Goal: Task Accomplishment & Management: Manage account settings

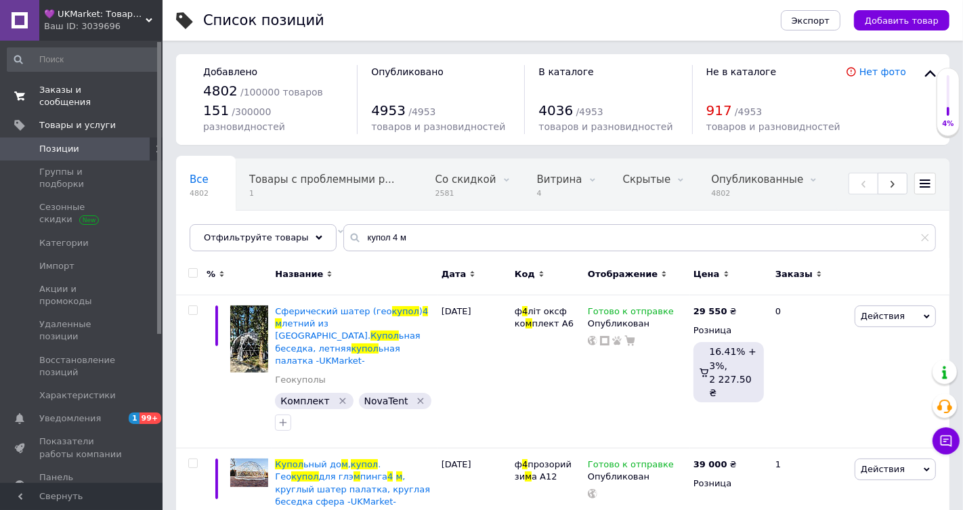
click at [74, 94] on span "Заказы и сообщения" at bounding box center [82, 96] width 86 height 24
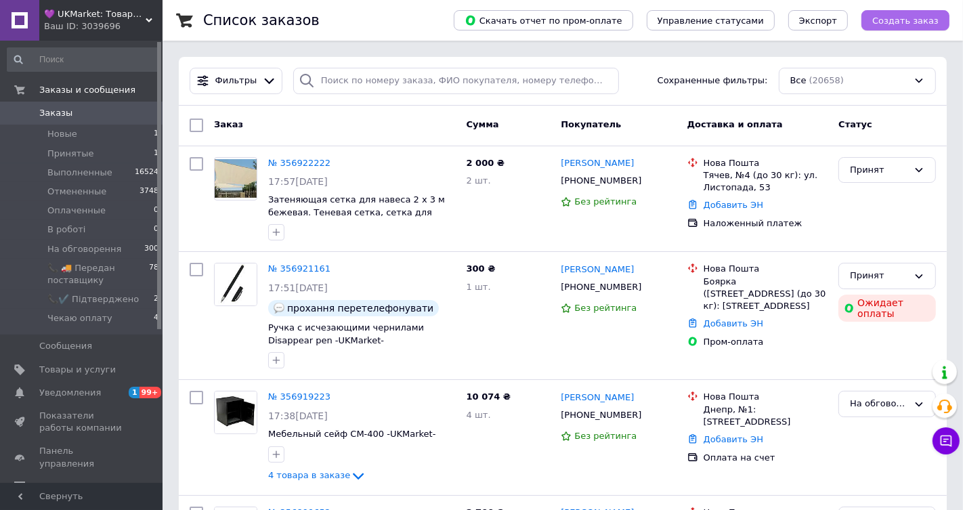
click at [909, 21] on span "Создать заказ" at bounding box center [905, 21] width 66 height 10
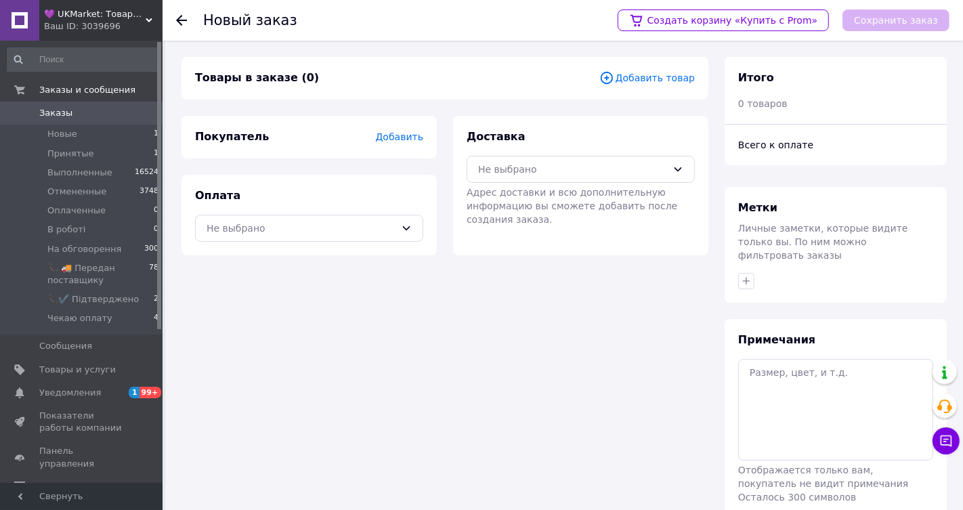
click at [623, 79] on span "Добавить товар" at bounding box center [646, 77] width 95 height 15
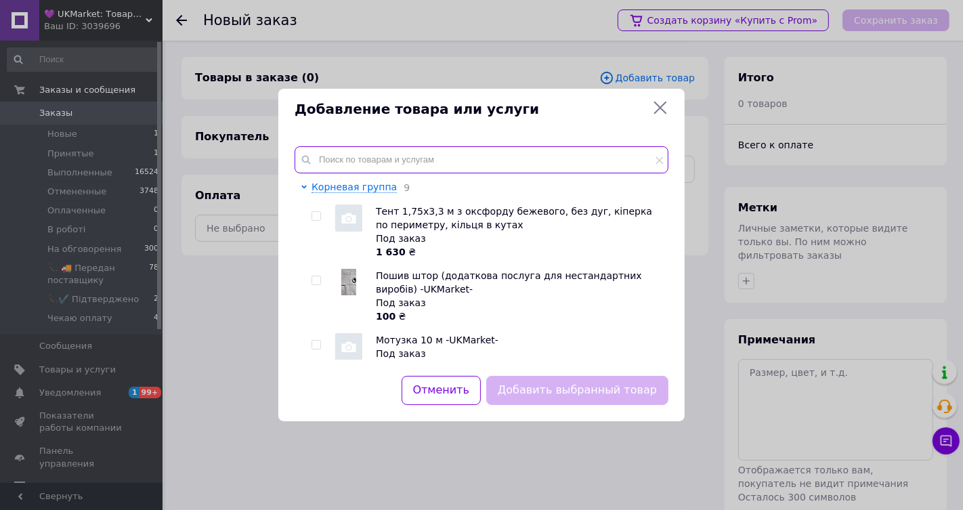
click at [422, 154] on input "text" at bounding box center [482, 159] width 374 height 27
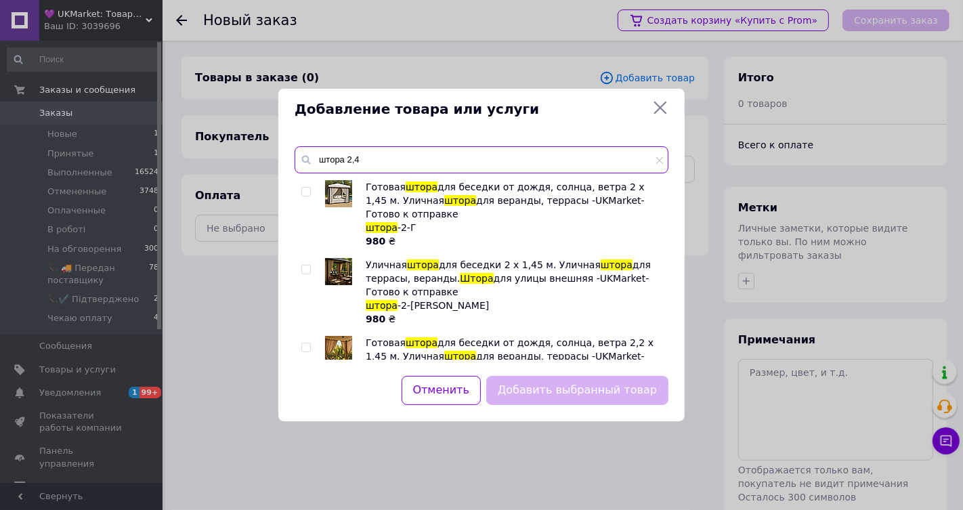
type input "штора 2,4"
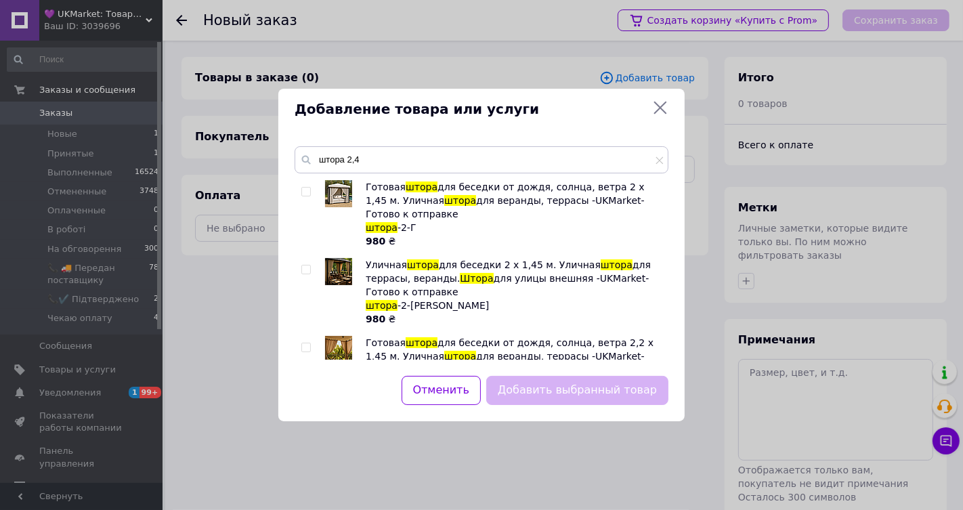
click at [307, 274] on input "checkbox" at bounding box center [305, 269] width 9 height 9
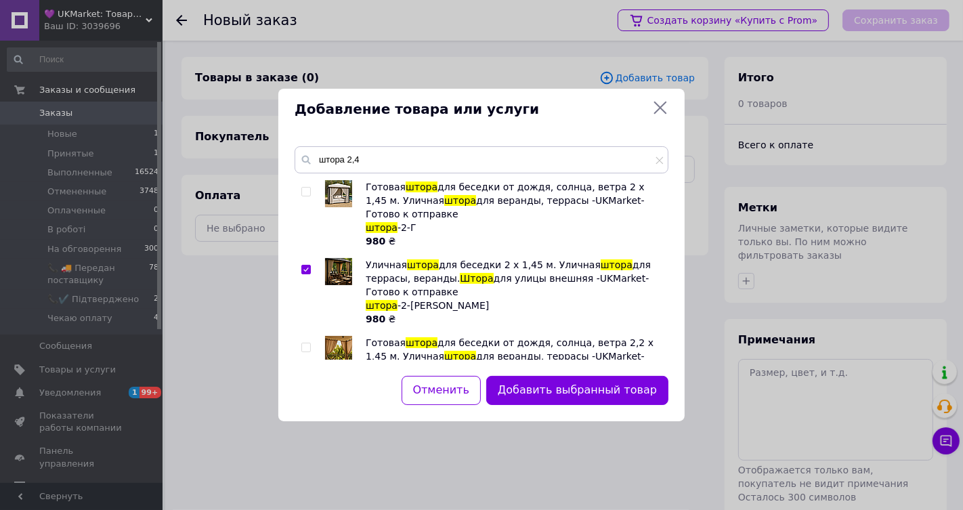
click at [307, 274] on input "checkbox" at bounding box center [305, 269] width 9 height 9
checkbox input "false"
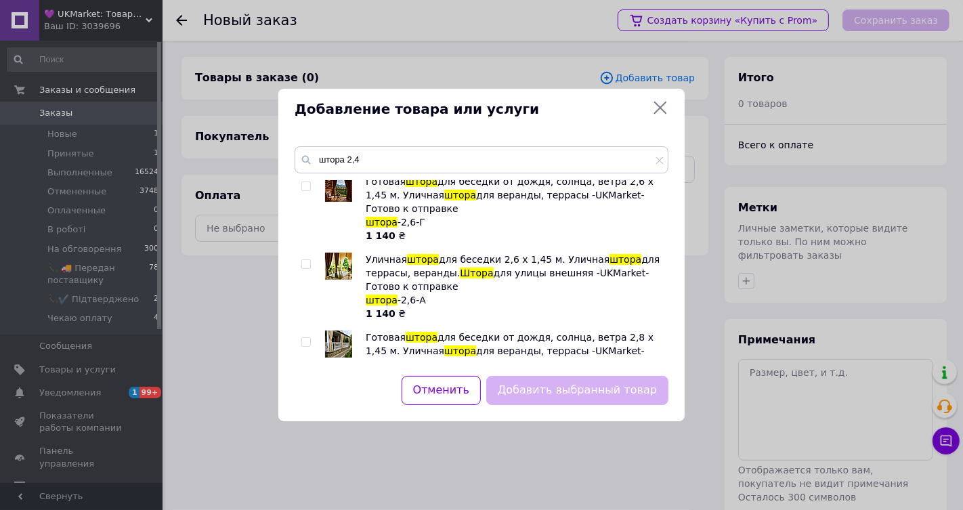
scroll to position [475, 0]
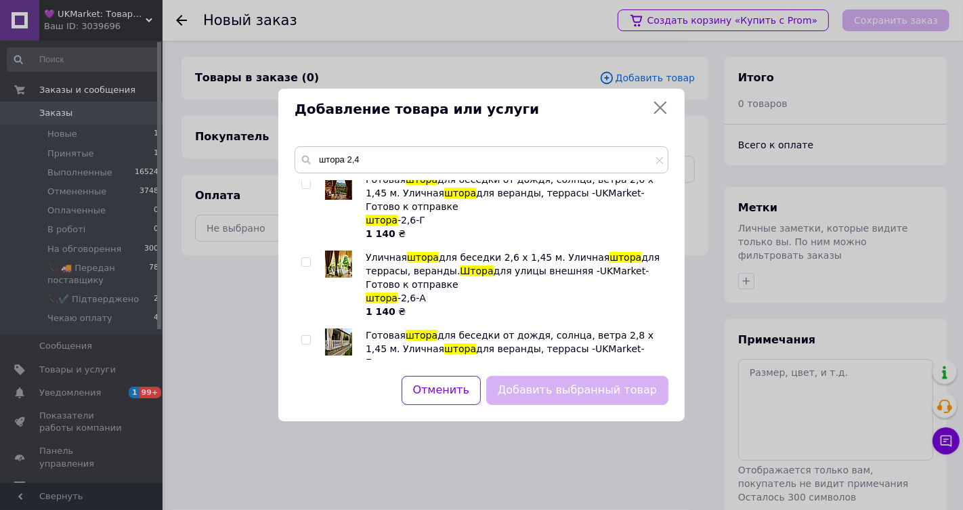
click at [312, 162] on div at bounding box center [308, 129] width 14 height 68
click at [306, 111] on input "checkbox" at bounding box center [305, 106] width 9 height 9
checkbox input "true"
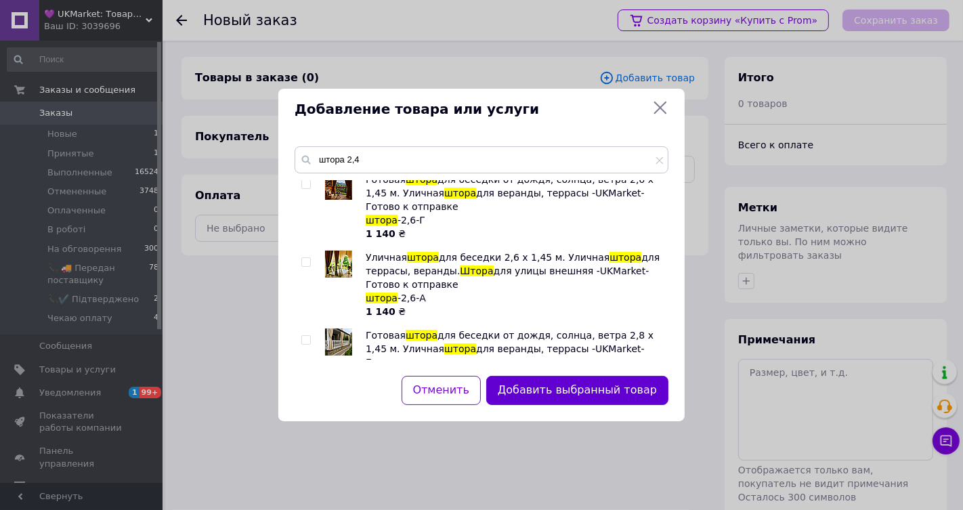
click at [605, 390] on button "Добавить выбранный товар" at bounding box center [577, 390] width 182 height 29
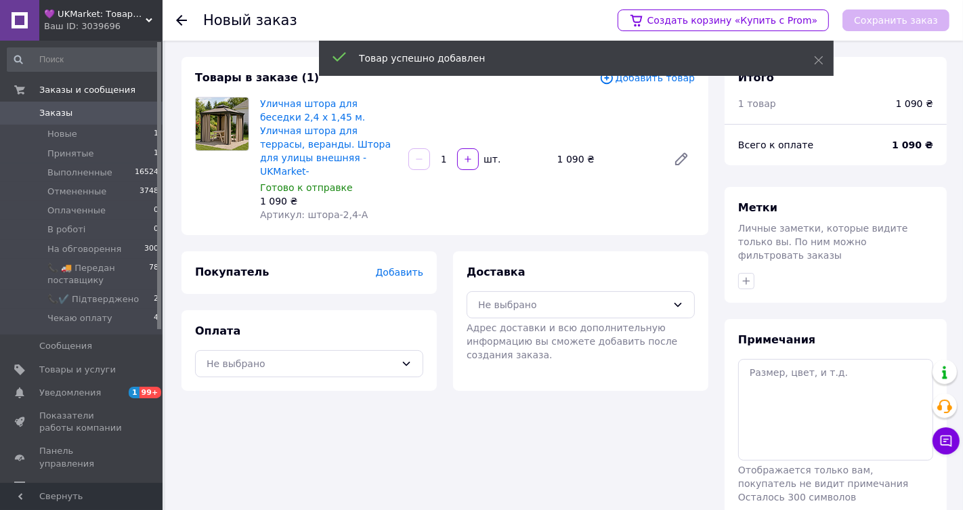
click at [394, 278] on span "Добавить" at bounding box center [399, 272] width 47 height 11
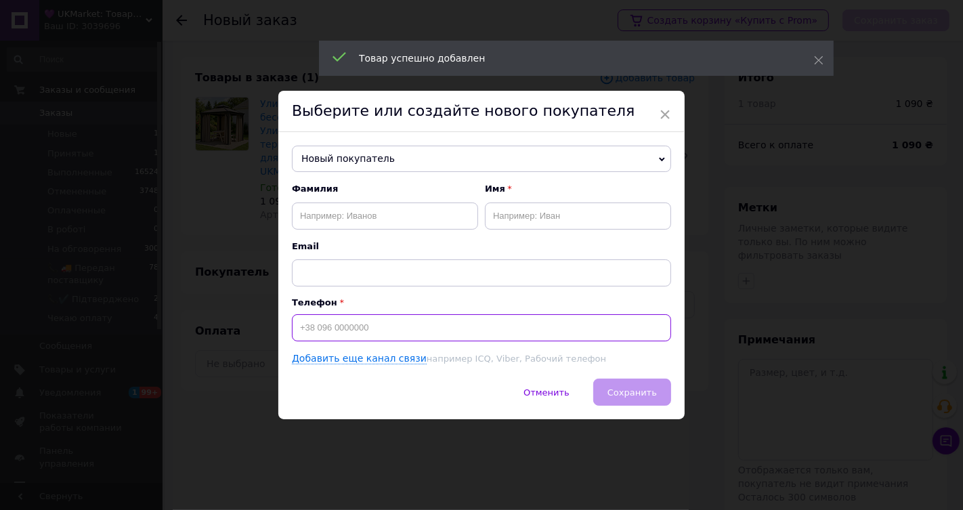
click at [350, 337] on input at bounding box center [481, 327] width 379 height 27
paste input "0503075221"
type input "0503075221"
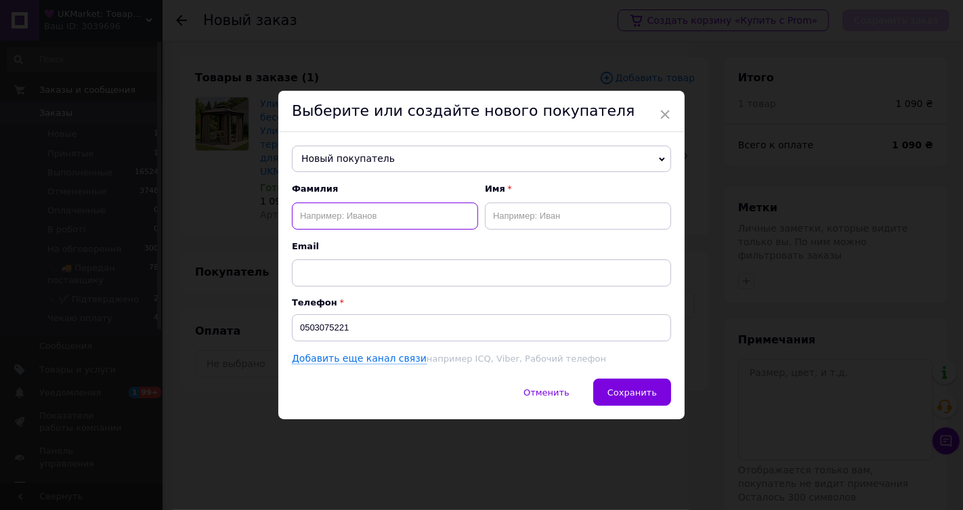
click at [355, 213] on input "text" at bounding box center [385, 215] width 186 height 27
paste input "[PERSON_NAME]"
click at [363, 217] on input "[PERSON_NAME]" at bounding box center [385, 215] width 186 height 27
type input "[PERSON_NAME]"
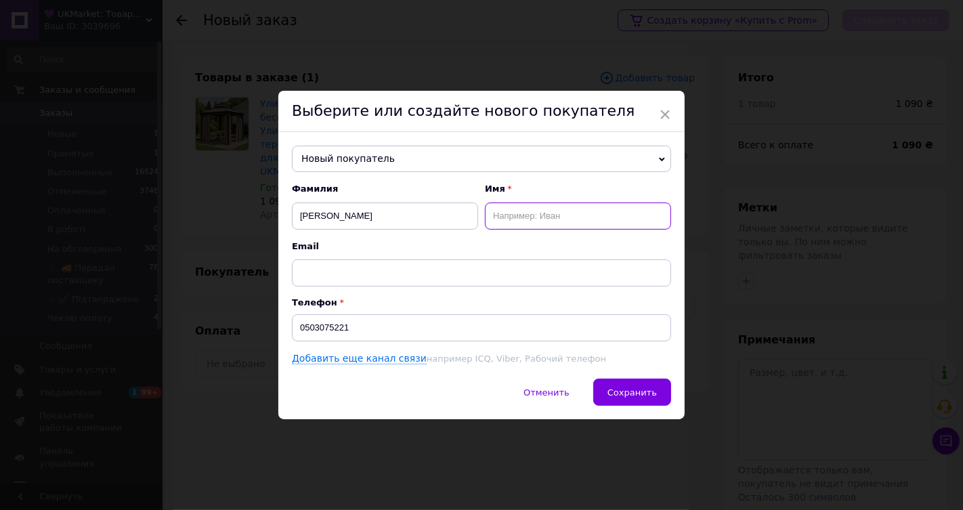
click at [541, 215] on input "text" at bounding box center [578, 215] width 186 height 27
paste input "Ніна"
type input "Ніна"
click at [296, 328] on input "0503075221" at bounding box center [481, 327] width 379 height 27
type input "[PHONE_NUMBER]"
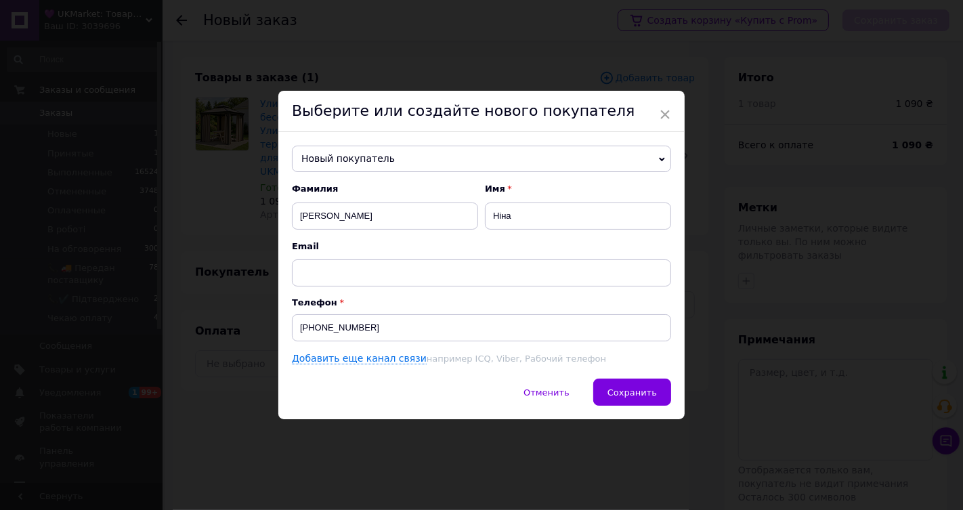
click at [669, 396] on div "Отменить   Сохранить" at bounding box center [481, 398] width 406 height 41
click at [649, 394] on span "Сохранить" at bounding box center [631, 392] width 49 height 10
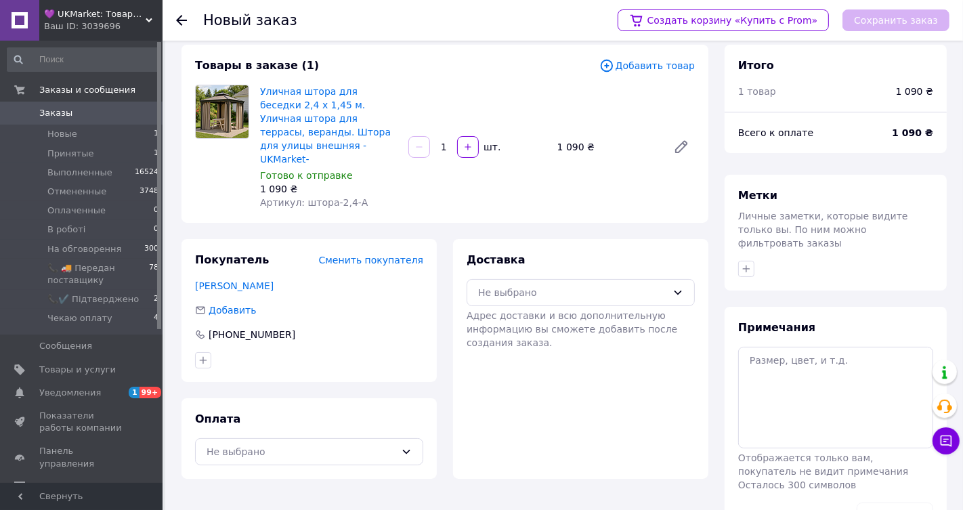
click at [520, 315] on div "Доставка Не выбрано Адрес доставки и всю дополнительную информацию вы сможете д…" at bounding box center [581, 301] width 228 height 97
click at [526, 300] on div "Не выбрано" at bounding box center [572, 292] width 189 height 15
click at [528, 328] on span "Нова Пошта (платная)" at bounding box center [590, 322] width 185 height 14
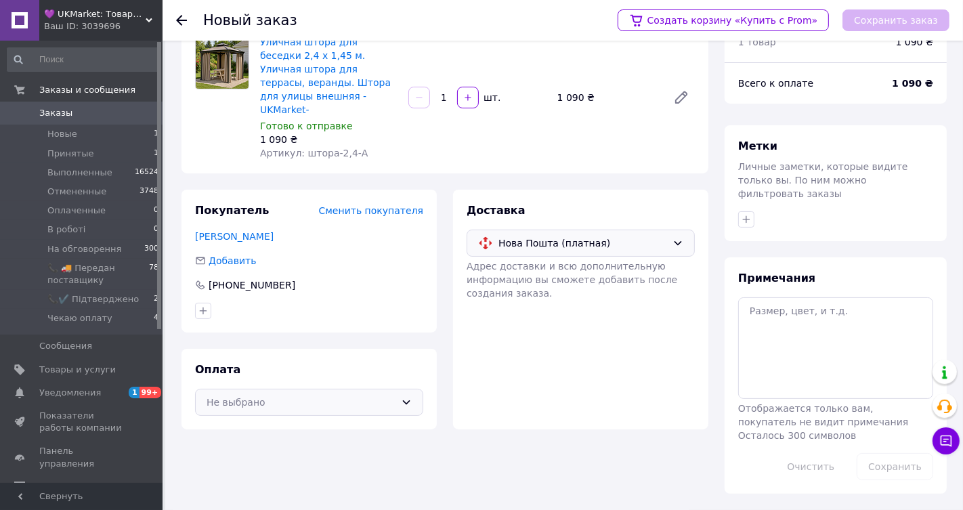
click at [268, 400] on div "Не выбрано" at bounding box center [301, 402] width 189 height 15
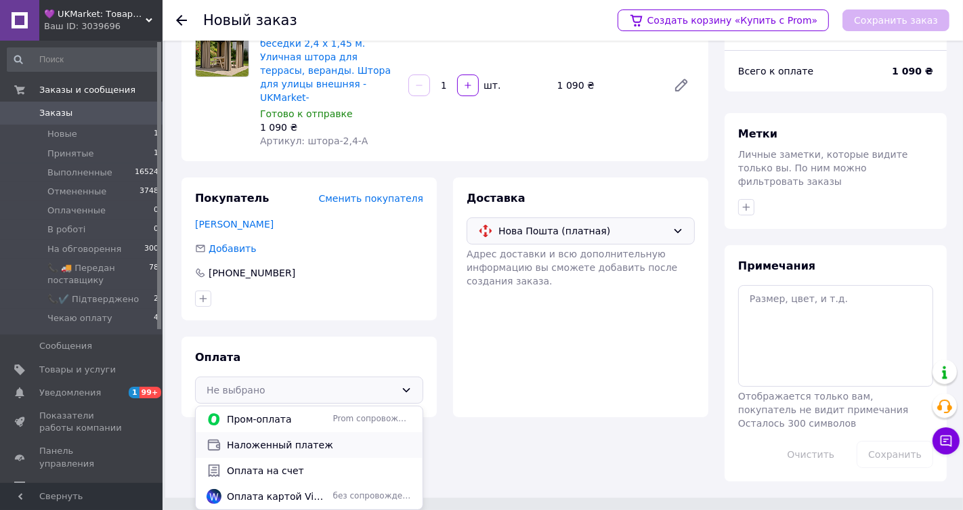
click at [269, 452] on span "Наложенный платеж" at bounding box center [319, 445] width 185 height 14
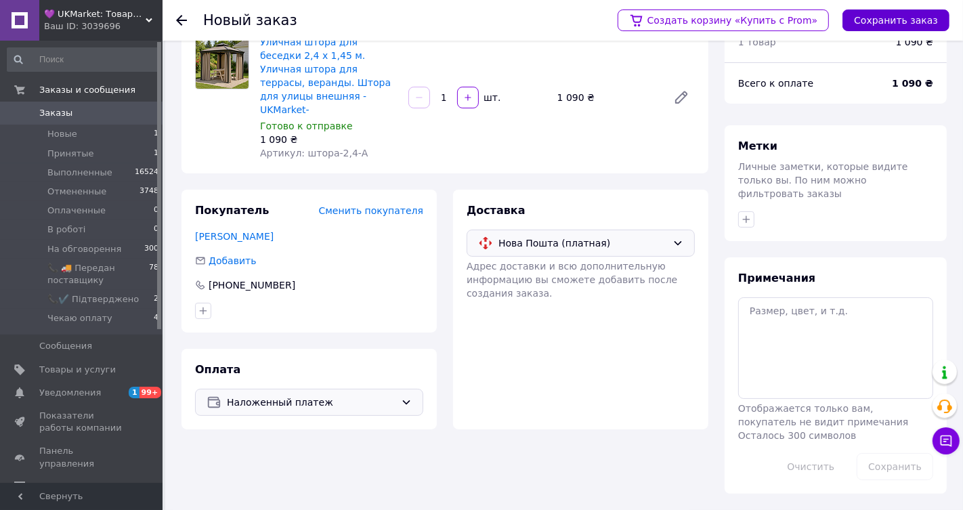
click at [899, 24] on button "Сохранить заказ" at bounding box center [895, 20] width 107 height 22
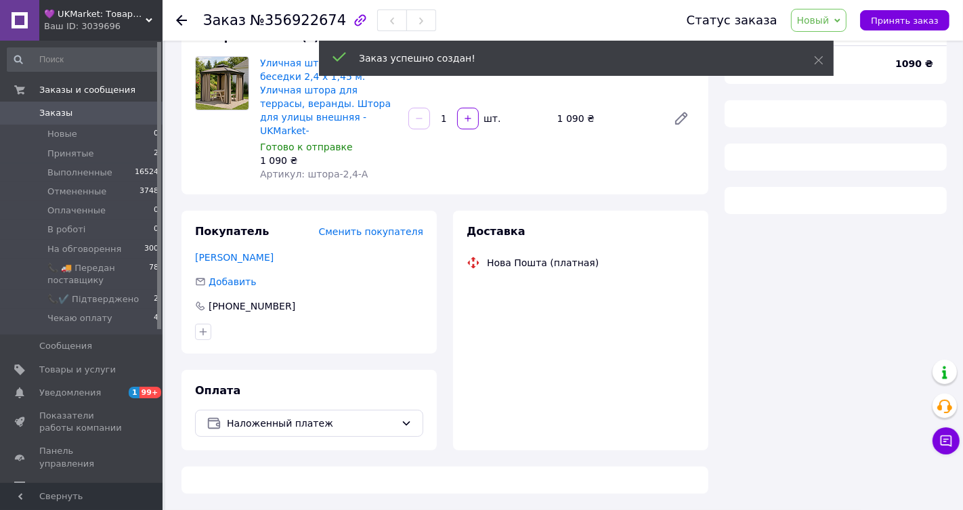
scroll to position [123, 0]
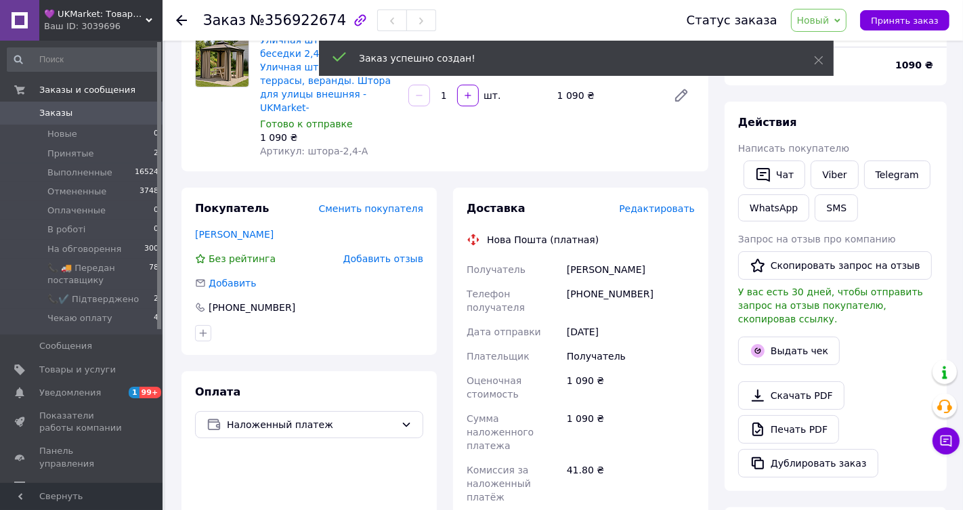
click at [646, 214] on span "Редактировать" at bounding box center [657, 208] width 76 height 11
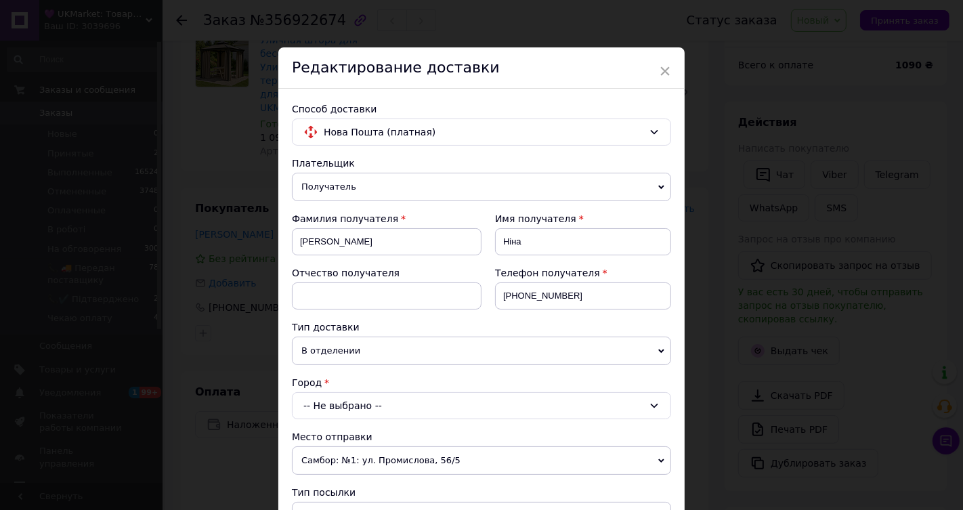
scroll to position [177, 0]
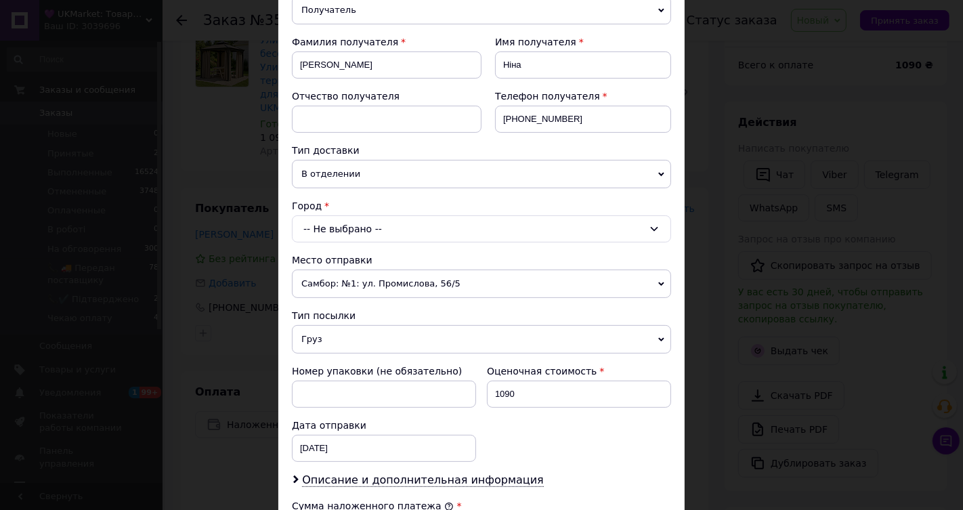
click at [397, 242] on div "-- Не выбрано --" at bounding box center [481, 228] width 379 height 27
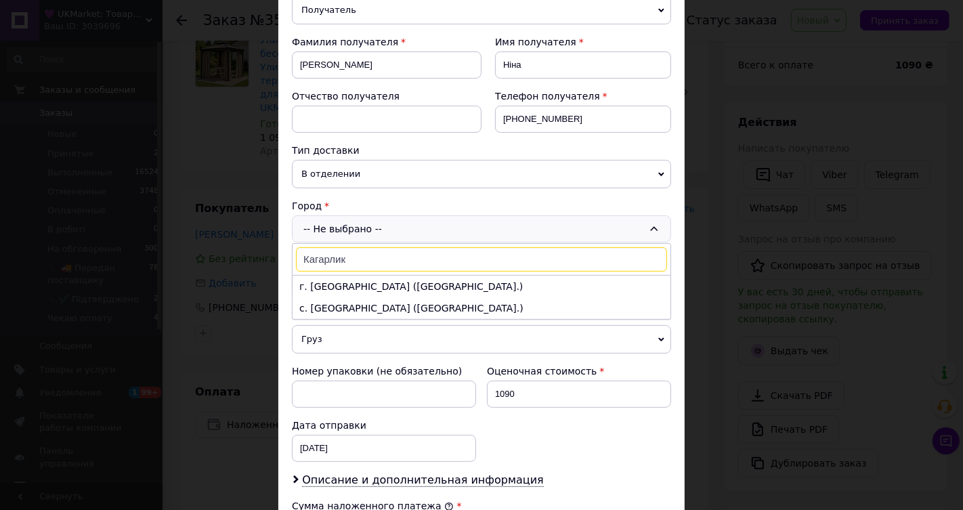
type input "Кагарлик"
click at [422, 297] on li "г. [GEOGRAPHIC_DATA] ([GEOGRAPHIC_DATA].)" at bounding box center [481, 287] width 378 height 22
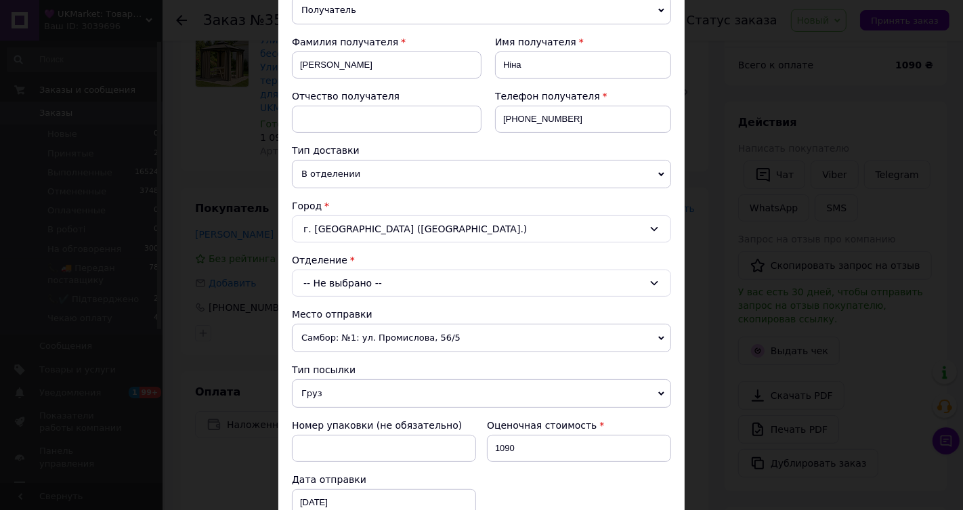
click at [387, 297] on div "-- Не выбрано --" at bounding box center [481, 282] width 379 height 27
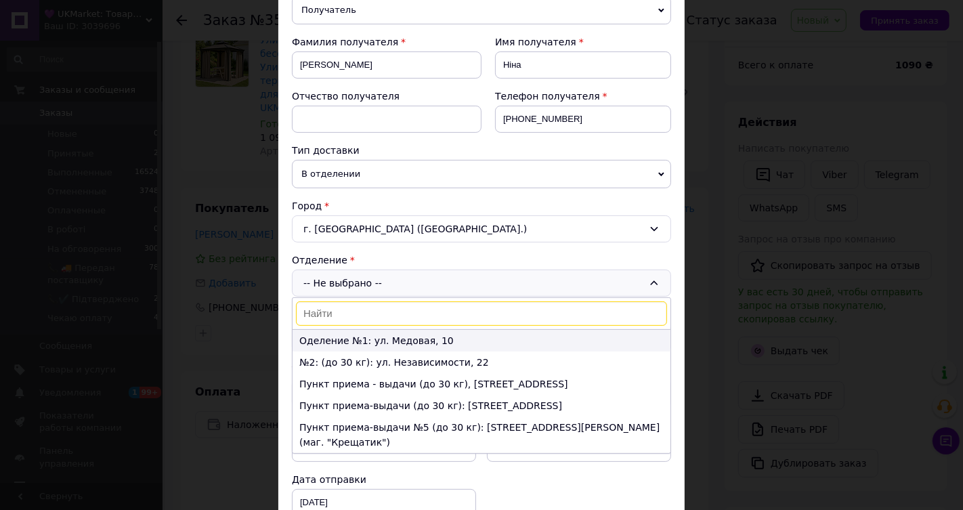
click at [385, 351] on li "Оделение №1: ул. Медовая, 10" at bounding box center [481, 341] width 378 height 22
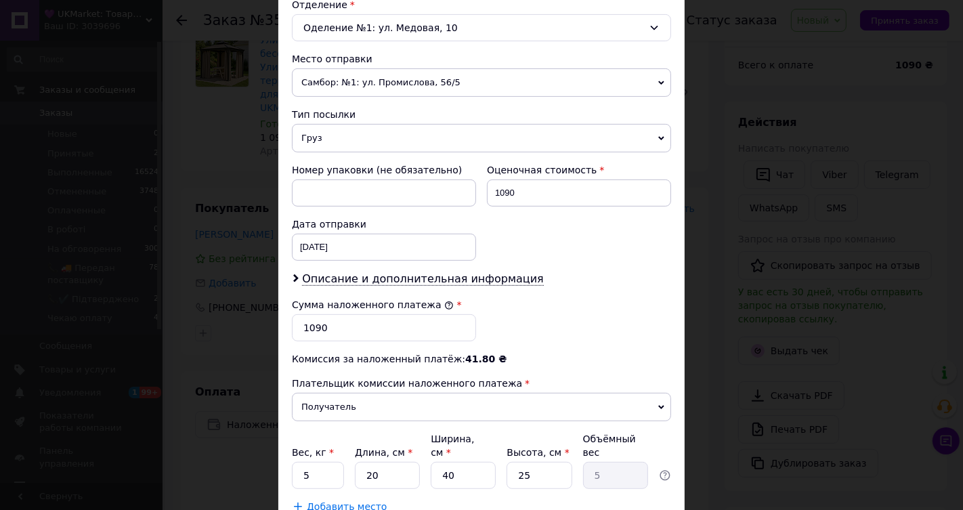
scroll to position [435, 0]
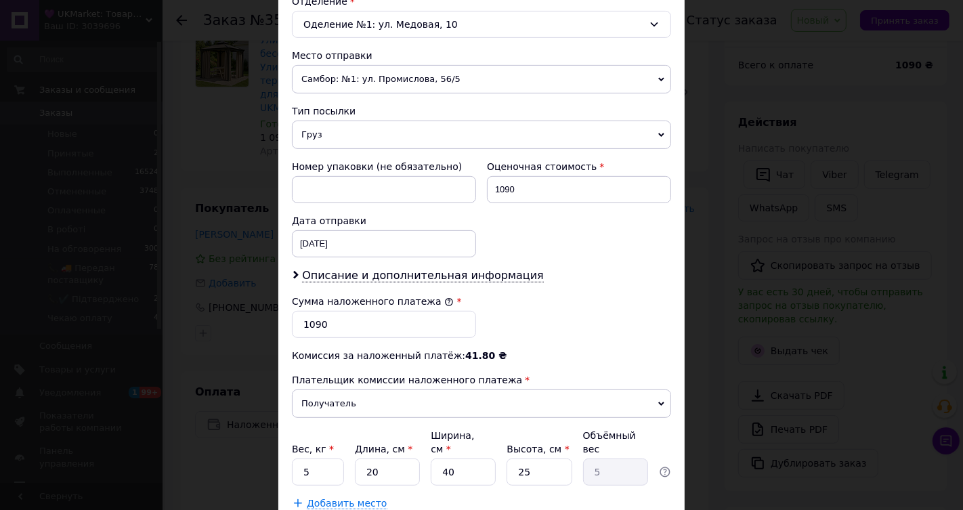
click at [433, 93] on span "Самбор: №1: ул. Промислова, 56/5" at bounding box center [481, 79] width 379 height 28
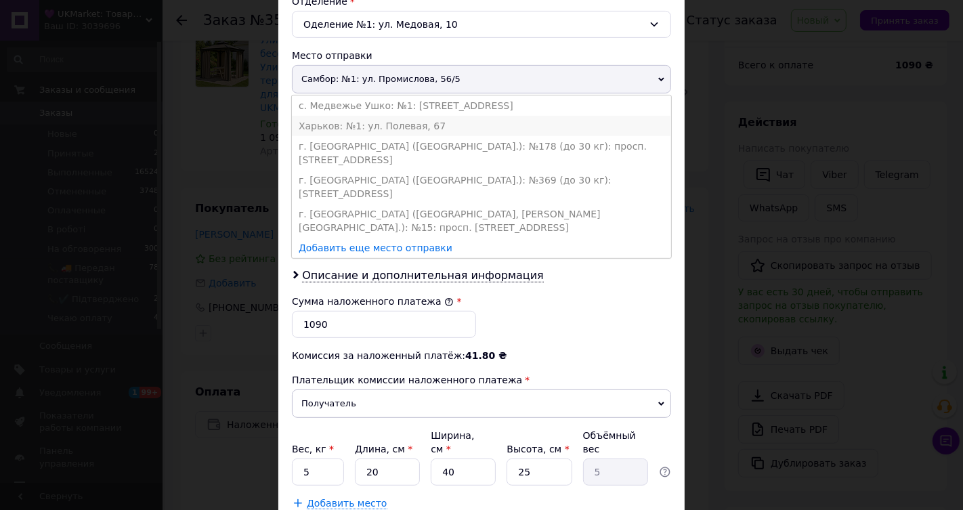
click at [405, 136] on li "Харьков: №1: ул. Полевая, 67" at bounding box center [481, 126] width 379 height 20
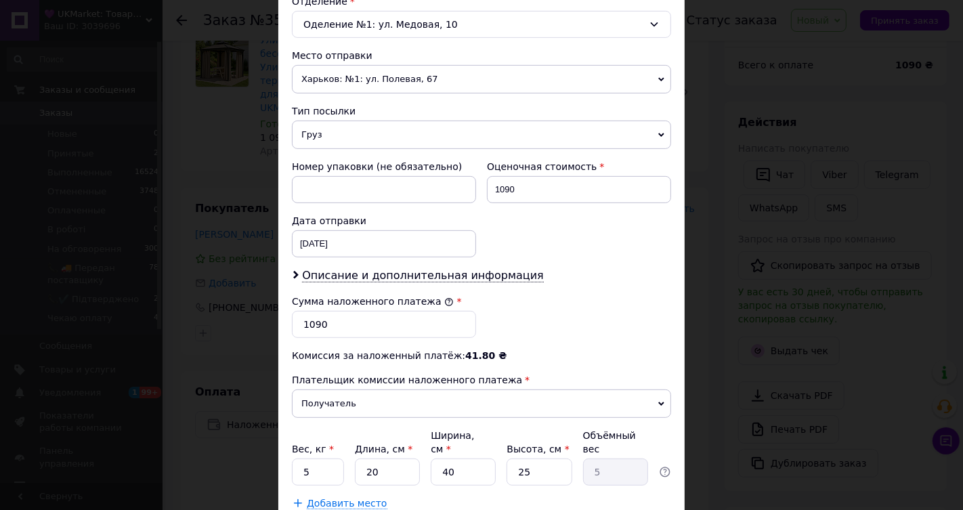
scroll to position [659, 0]
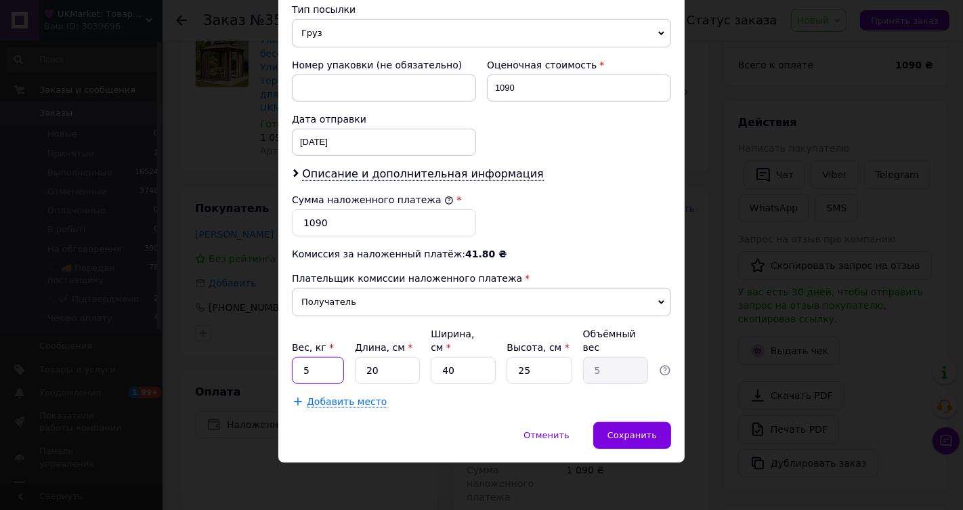
click at [322, 362] on input "5" at bounding box center [318, 370] width 52 height 27
type input "1"
click at [470, 370] on input "40" at bounding box center [463, 370] width 65 height 27
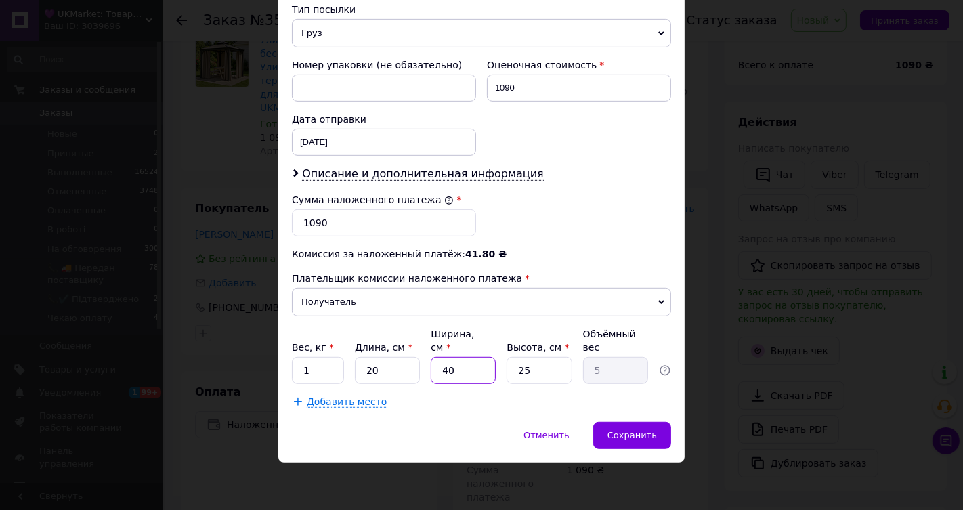
type input "2"
type input "0.25"
type input "20"
type input "2.5"
type input "20"
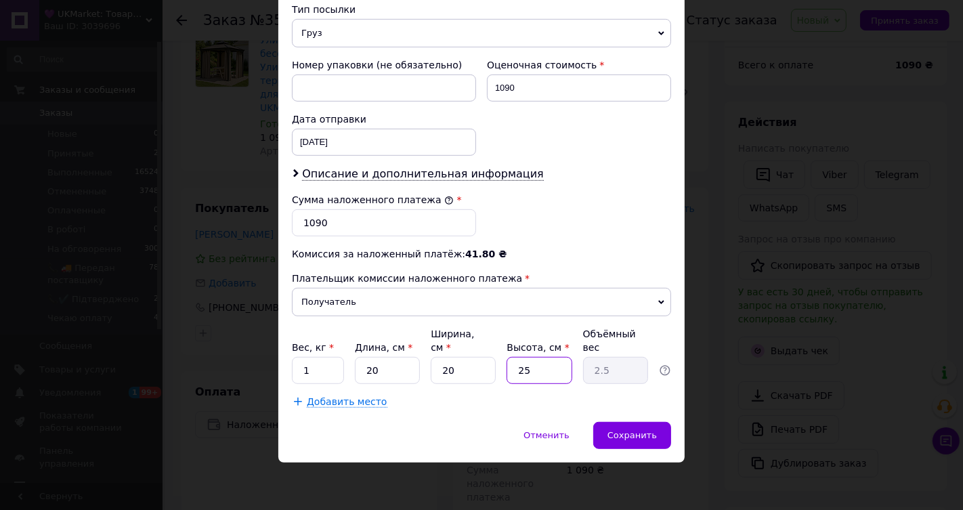
type input "1"
type input "0.1"
type input "10"
type input "1"
type input "10"
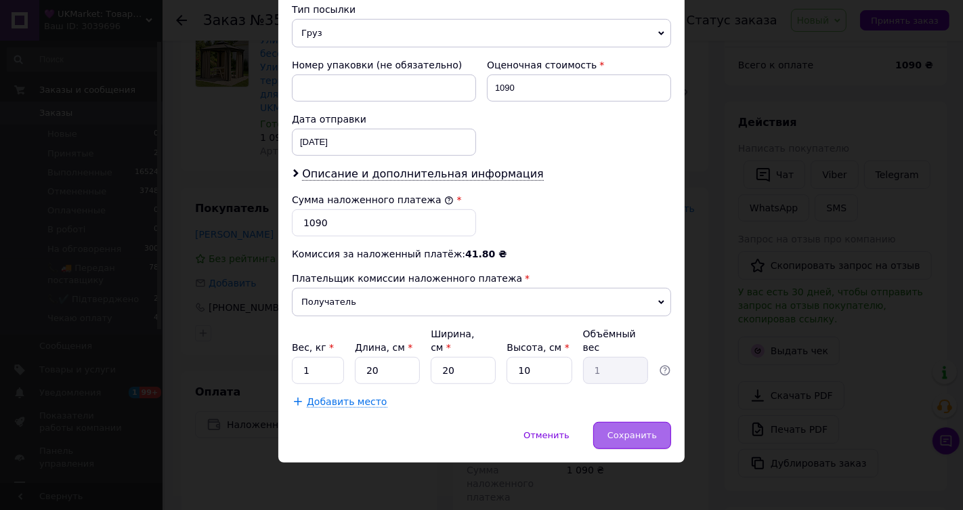
click at [627, 433] on span "Сохранить" at bounding box center [631, 435] width 49 height 10
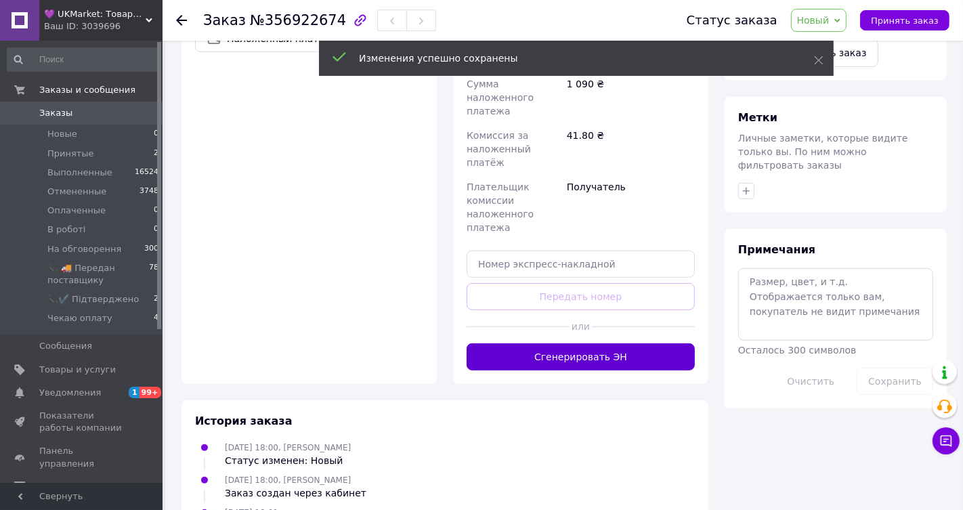
click at [557, 370] on button "Сгенерировать ЭН" at bounding box center [581, 356] width 228 height 27
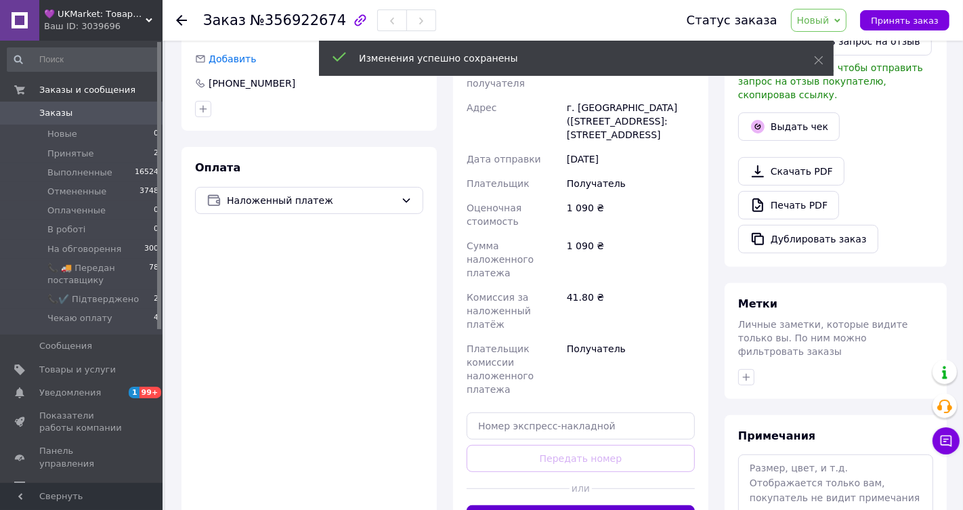
scroll to position [158, 0]
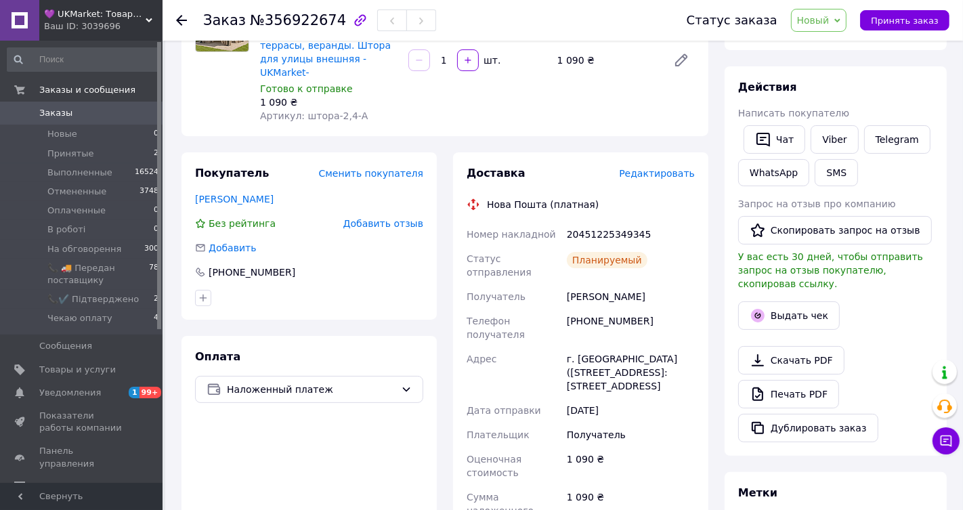
copy div "20451225349345 Статус отправления Планируемый Получатель [PERSON_NAME]"
drag, startPoint x: 566, startPoint y: 282, endPoint x: 677, endPoint y: 381, distance: 148.7
click at [677, 381] on div "Номер накладной 20451225349345 Статус отправления Планируемый Получатель [PERSO…" at bounding box center [581, 456] width 234 height 469
click at [90, 108] on span "Заказы" at bounding box center [82, 113] width 86 height 12
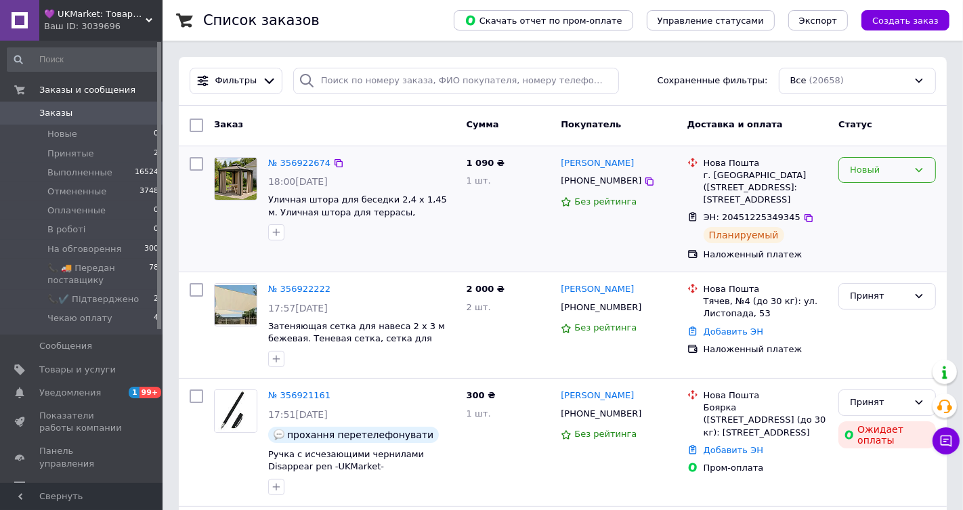
click at [886, 163] on div "Новый" at bounding box center [879, 170] width 58 height 14
click at [874, 225] on li "📞 🚚 Передан поставщику" at bounding box center [887, 215] width 96 height 39
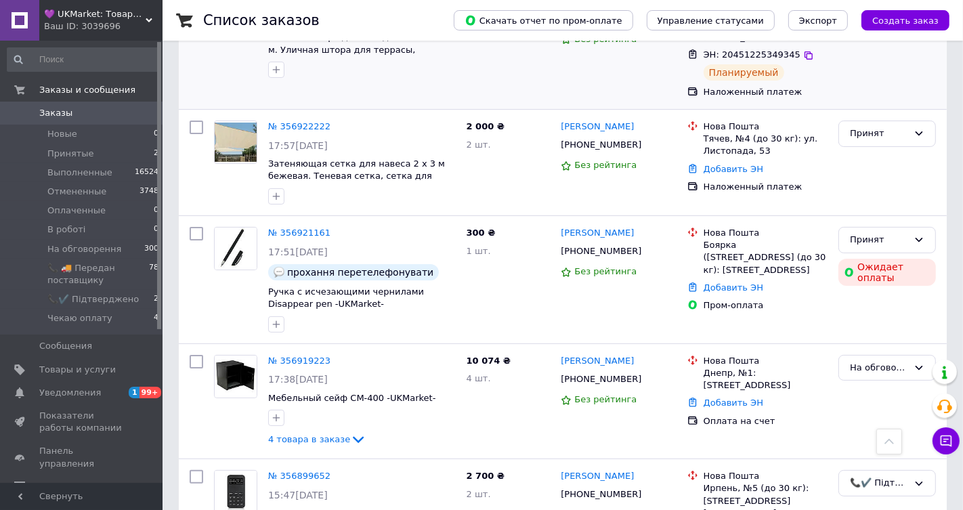
scroll to position [0, 0]
